Goal: Find contact information: Find contact information

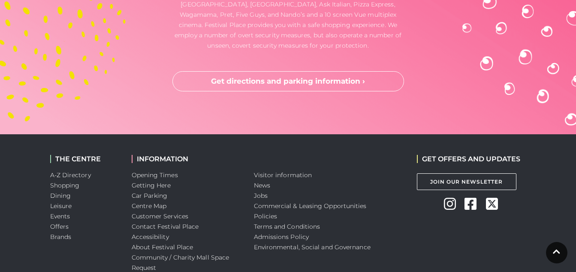
scroll to position [2376, 0]
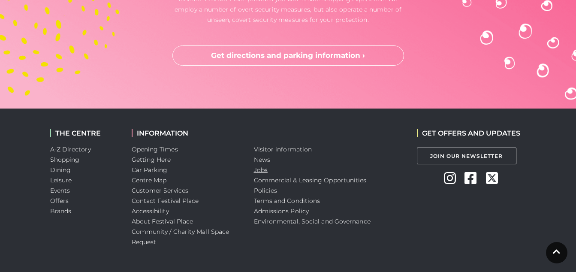
click at [257, 166] on link "Jobs" at bounding box center [261, 170] width 14 height 8
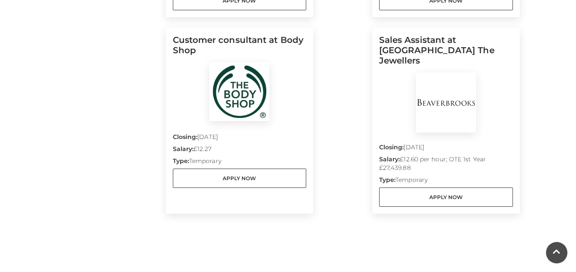
scroll to position [792, 0]
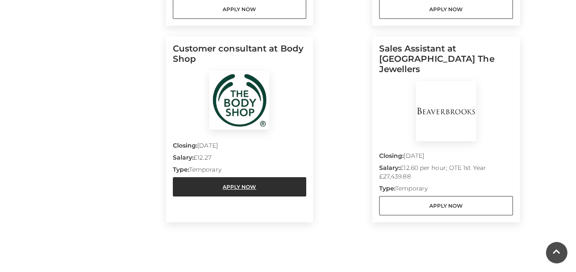
click at [250, 189] on link "Apply Now" at bounding box center [240, 186] width 134 height 19
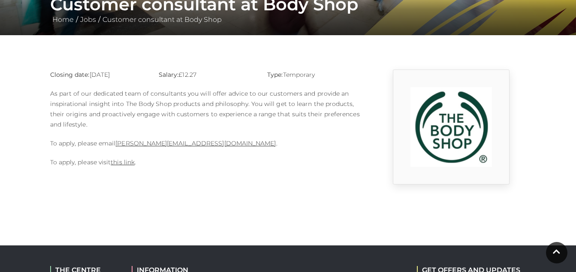
scroll to position [185, 0]
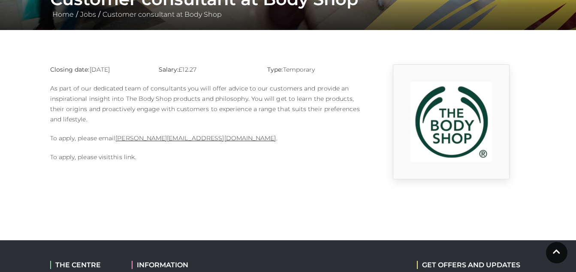
click at [127, 158] on link "this link" at bounding box center [123, 157] width 24 height 8
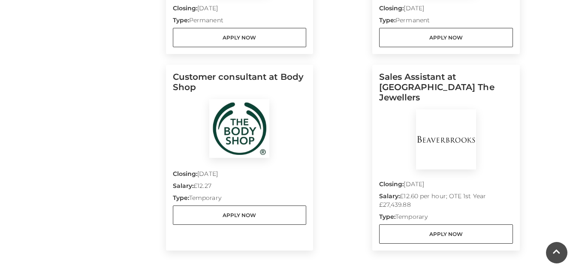
scroll to position [777, 0]
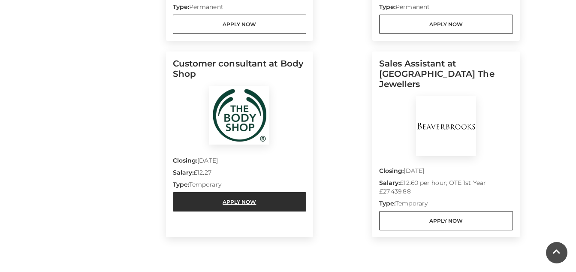
click at [254, 207] on link "Apply Now" at bounding box center [240, 201] width 134 height 19
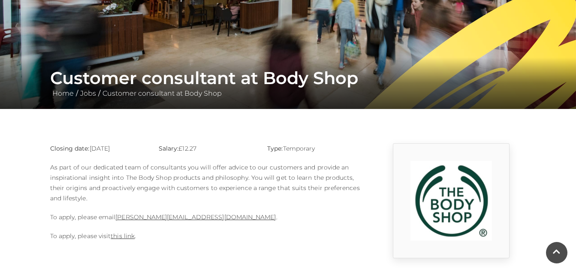
scroll to position [108, 0]
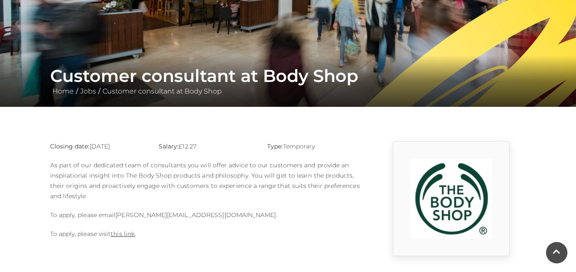
click at [171, 217] on link "[PERSON_NAME][EMAIL_ADDRESS][DOMAIN_NAME]" at bounding box center [195, 215] width 160 height 8
click at [332, 227] on div "Closing date: 30-09-2025 Salary: £12.27 Type: Temporary As part of our dedicate…" at bounding box center [207, 198] width 326 height 115
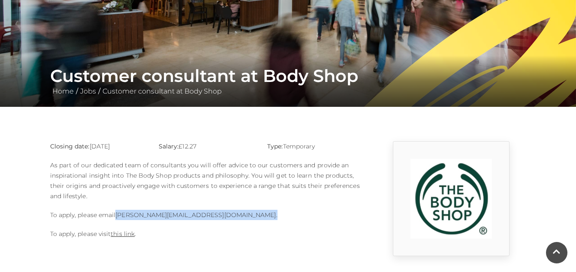
drag, startPoint x: 222, startPoint y: 218, endPoint x: 117, endPoint y: 215, distance: 105.2
click at [117, 215] on p "To apply, please email Sophie.rosier@thebodyshop.com ." at bounding box center [206, 215] width 313 height 10
copy p "Sophie.rosier@thebodyshop.com ."
